Goal: Check status: Check status

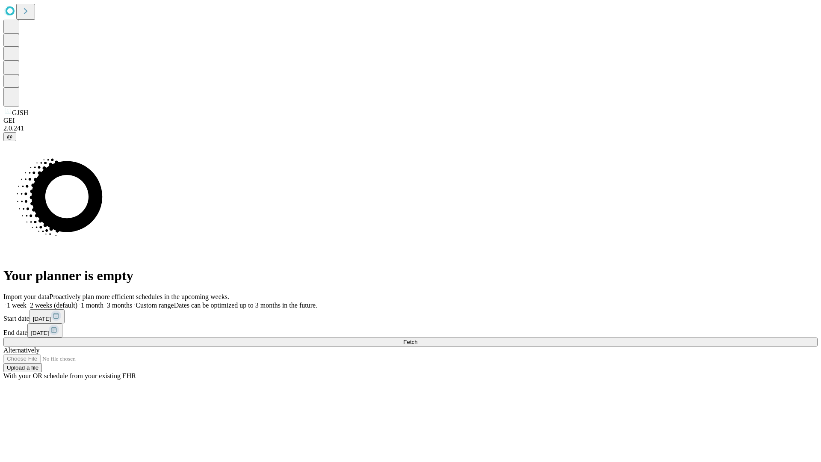
click at [417, 339] on span "Fetch" at bounding box center [410, 342] width 14 height 6
